Goal: Task Accomplishment & Management: Manage account settings

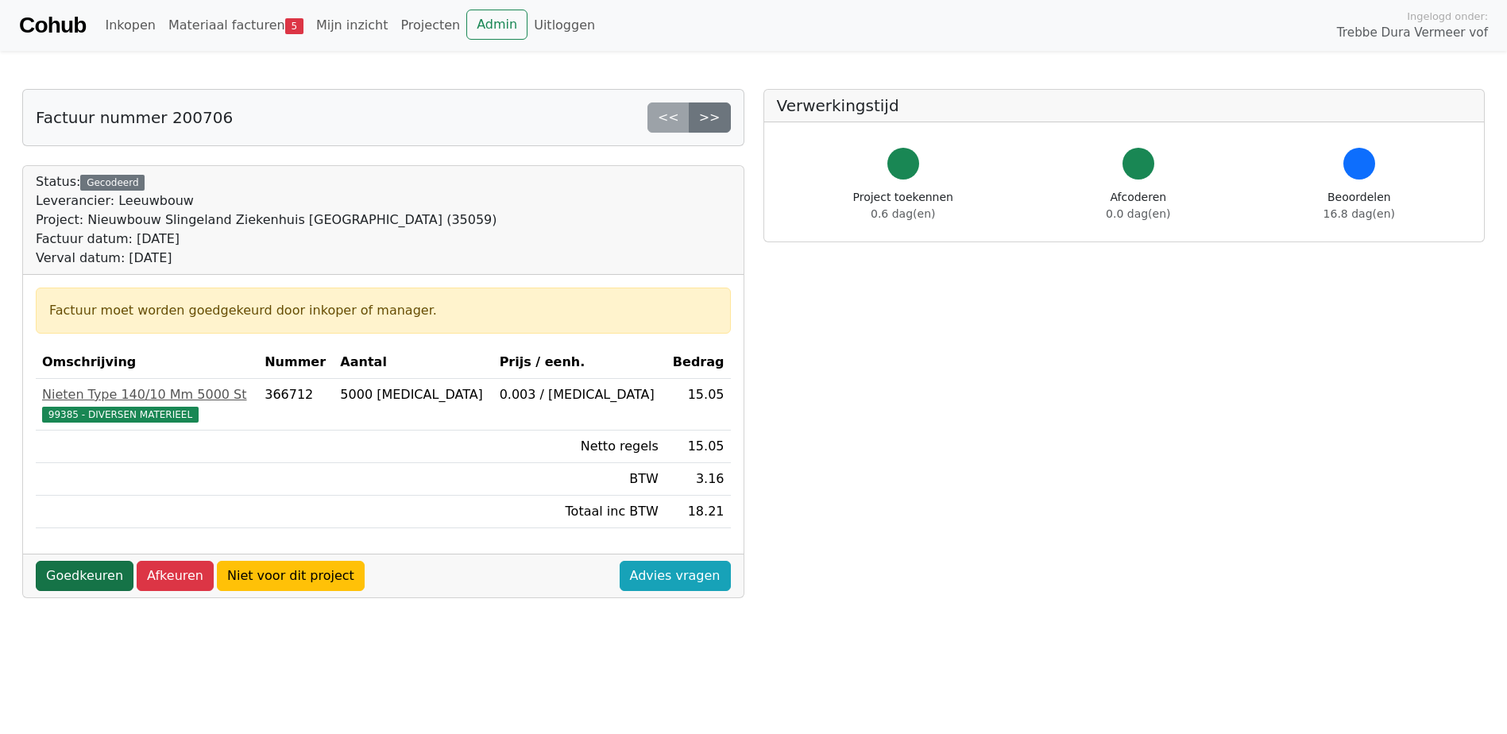
click at [92, 573] on link "Goedkeuren" at bounding box center [85, 576] width 98 height 30
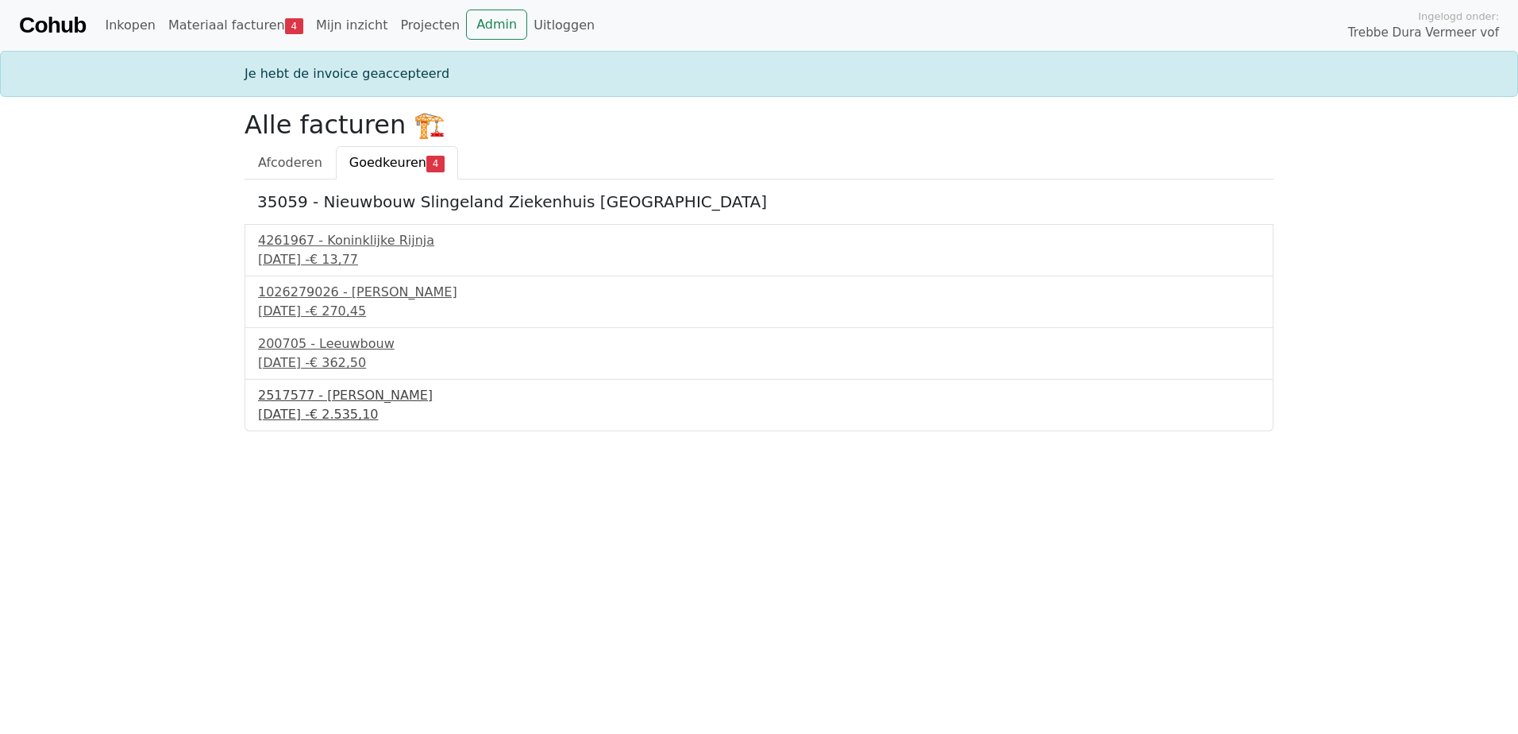
click at [353, 401] on div "2517577 - Van Dalen" at bounding box center [759, 395] width 1002 height 19
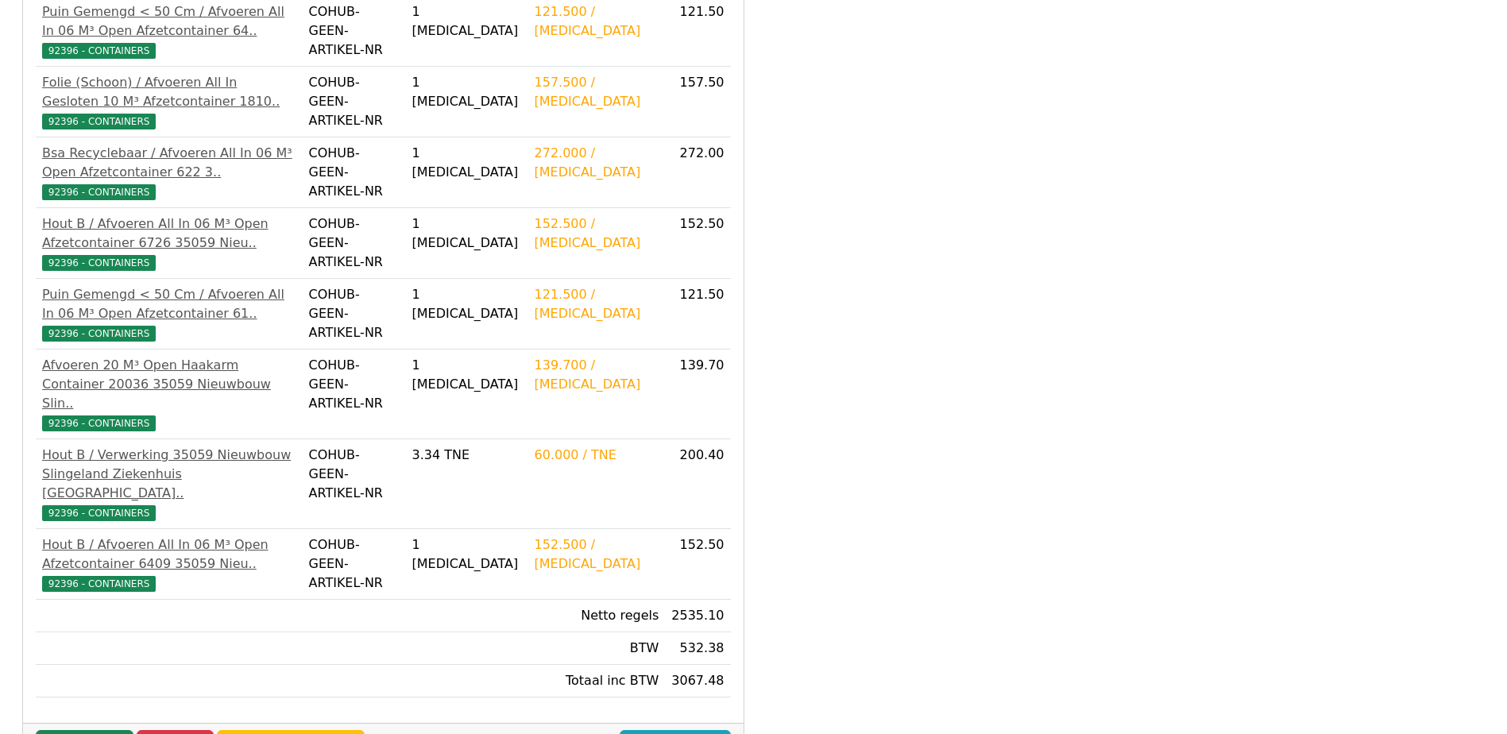
scroll to position [780, 0]
